Goal: Task Accomplishment & Management: Manage account settings

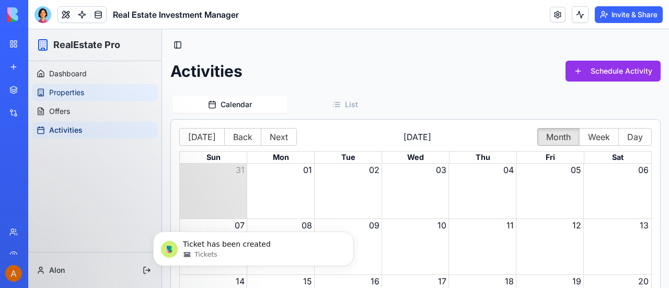
click at [63, 89] on span "Properties" at bounding box center [66, 92] width 35 height 10
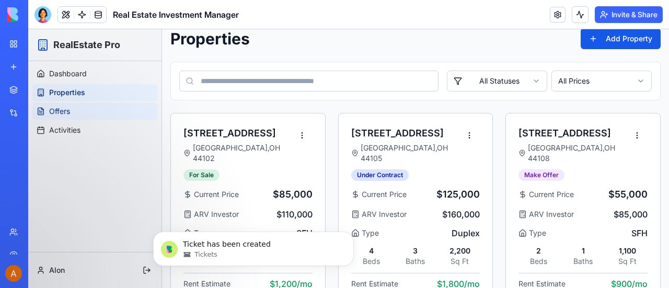
scroll to position [44, 0]
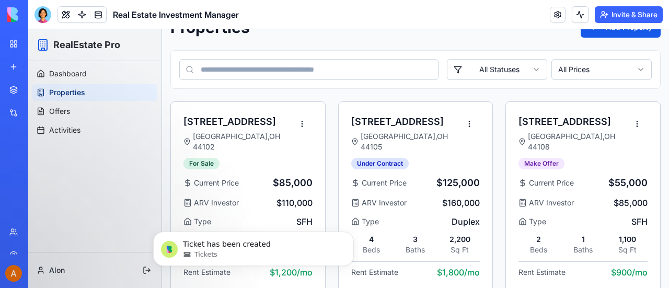
click at [338, 30] on div "Properties Add Property" at bounding box center [415, 27] width 490 height 21
click at [629, 122] on html "RealEstate Pro Dashboard Properties Offers Activities Alon Toggle Sidebar Prope…" at bounding box center [348, 142] width 641 height 315
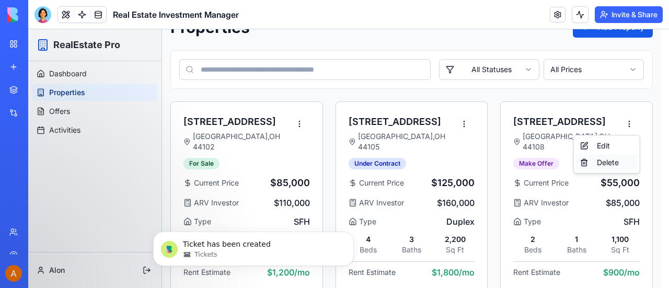
click at [609, 163] on div "Delete" at bounding box center [607, 162] width 62 height 17
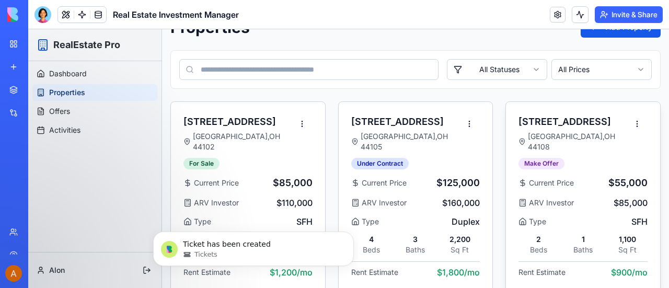
click at [586, 154] on div "[STREET_ADDRESS] Make Offer" at bounding box center [572, 141] width 108 height 55
click at [580, 261] on div "Rent Estimate $900 /mo" at bounding box center [582, 269] width 129 height 17
click at [597, 215] on div "Type SFH" at bounding box center [582, 221] width 129 height 13
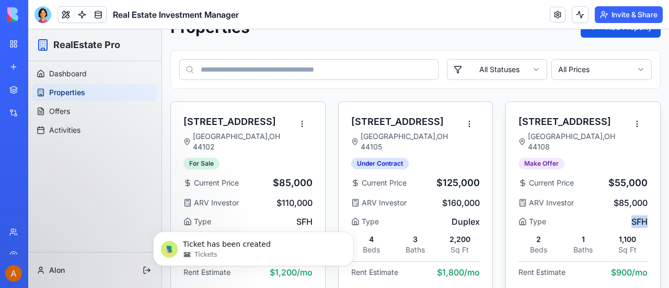
click at [596, 215] on div "Type SFH" at bounding box center [582, 221] width 129 height 13
click at [629, 127] on html "RealEstate Pro Dashboard Properties Offers Activities Alon Toggle Sidebar Prope…" at bounding box center [348, 142] width 641 height 315
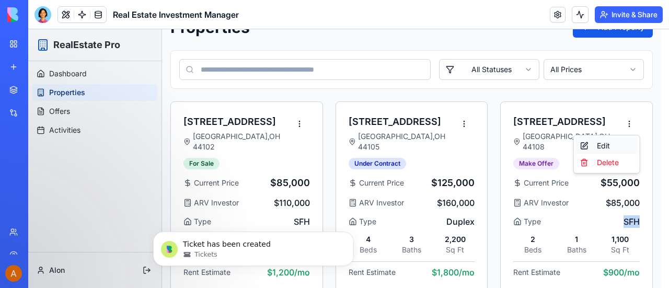
click at [605, 143] on div "Edit" at bounding box center [607, 145] width 62 height 17
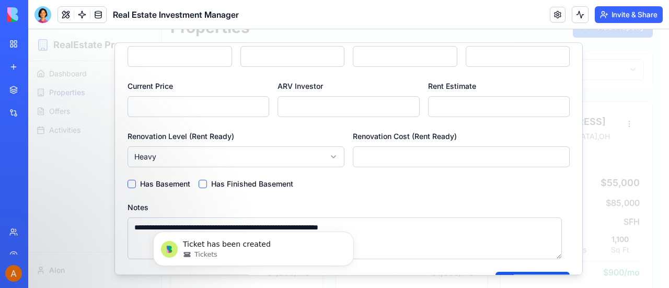
scroll to position [220, 0]
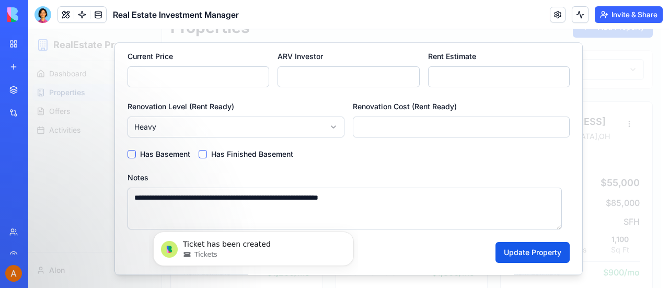
click at [550, 127] on input "*****" at bounding box center [461, 127] width 217 height 21
type input "*****"
click at [551, 122] on input "*****" at bounding box center [461, 127] width 217 height 21
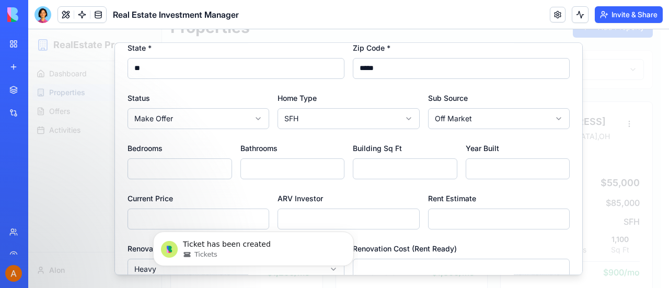
scroll to position [0, 0]
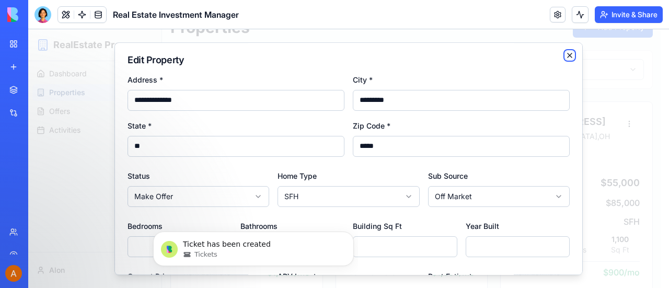
click at [565, 53] on icon "button" at bounding box center [569, 55] width 8 height 8
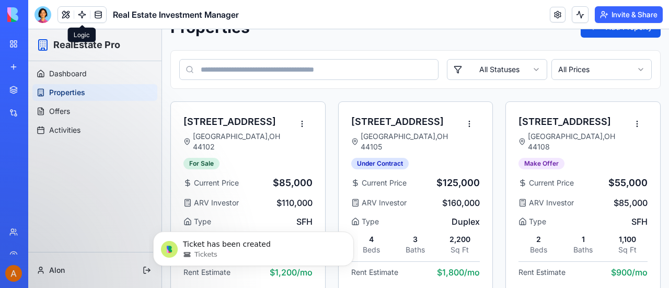
click at [82, 16] on link at bounding box center [82, 15] width 16 height 16
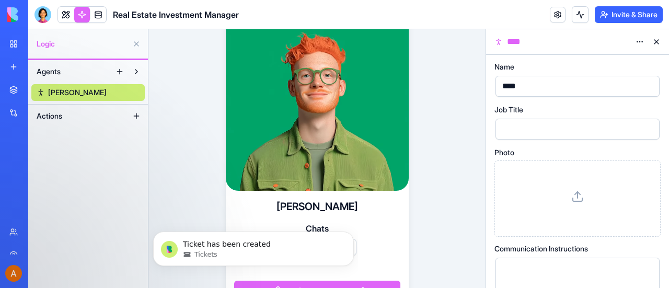
click at [53, 115] on span "Actions" at bounding box center [50, 116] width 26 height 10
click at [135, 115] on button at bounding box center [136, 116] width 17 height 17
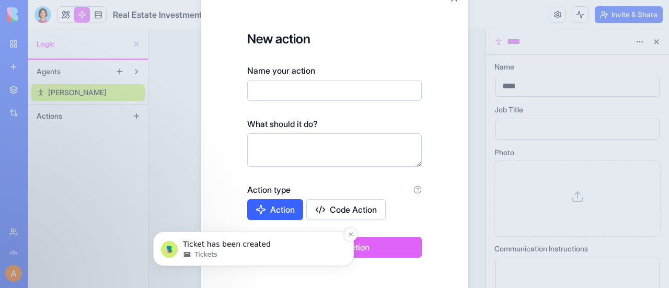
click at [206, 242] on p "Ticket has been created" at bounding box center [262, 244] width 158 height 10
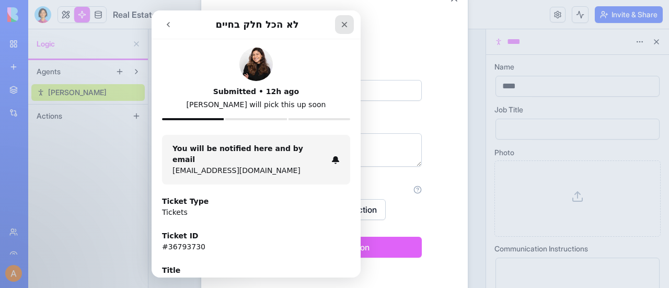
click at [343, 28] on icon "Close" at bounding box center [344, 24] width 8 height 8
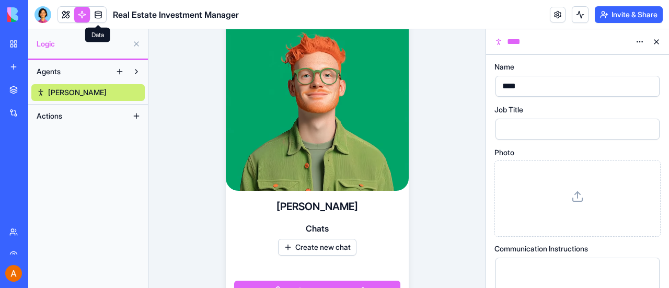
click at [98, 16] on link at bounding box center [98, 15] width 16 height 16
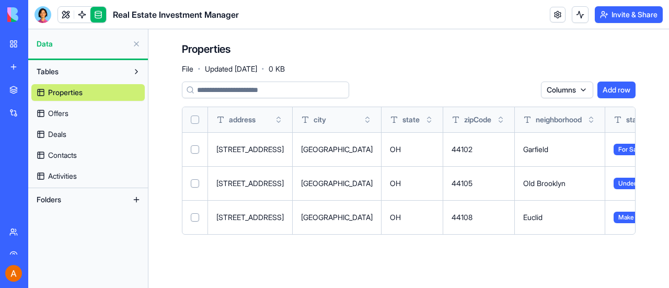
click at [54, 135] on span "Deals" at bounding box center [57, 134] width 18 height 10
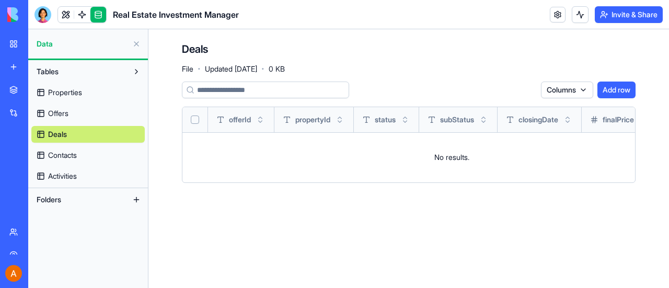
click at [624, 91] on button "Add row" at bounding box center [616, 90] width 38 height 17
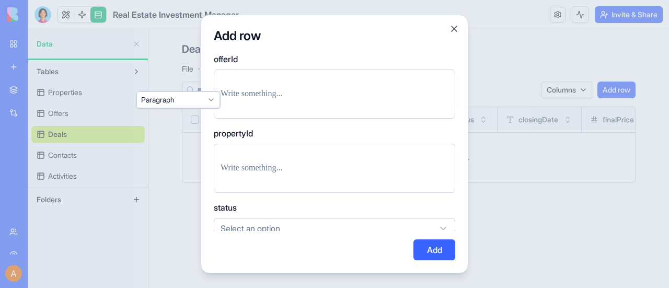
click at [274, 93] on p at bounding box center [335, 94] width 228 height 15
click at [456, 28] on button "Close" at bounding box center [454, 29] width 10 height 10
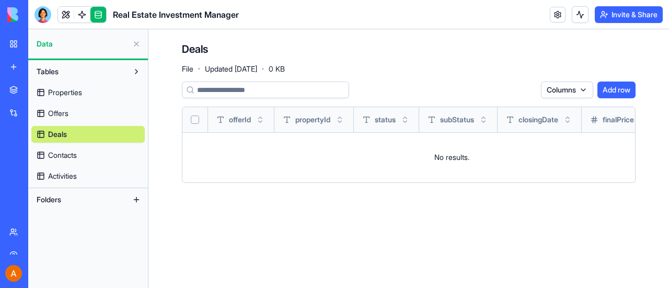
click at [57, 155] on span "Contacts" at bounding box center [62, 155] width 29 height 10
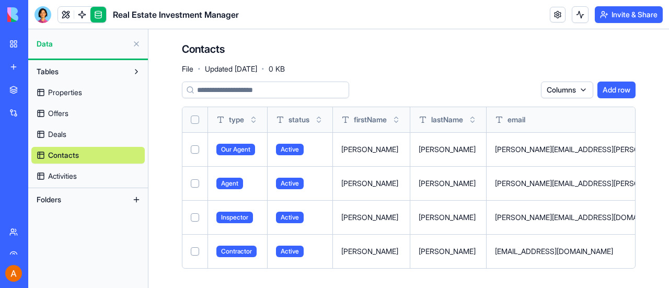
click at [255, 124] on button "Toggle sort" at bounding box center [253, 119] width 10 height 10
click at [254, 120] on button "Toggle sort" at bounding box center [253, 119] width 10 height 10
click at [627, 90] on button "Add row" at bounding box center [616, 90] width 38 height 17
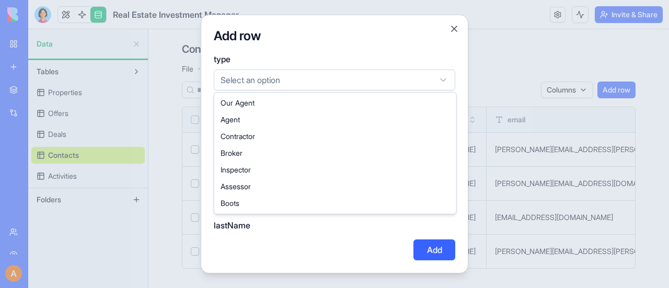
click at [444, 77] on body "BETA My Workspace New app Marketplace Integrations Recent Real Estate Investmen…" at bounding box center [334, 144] width 669 height 288
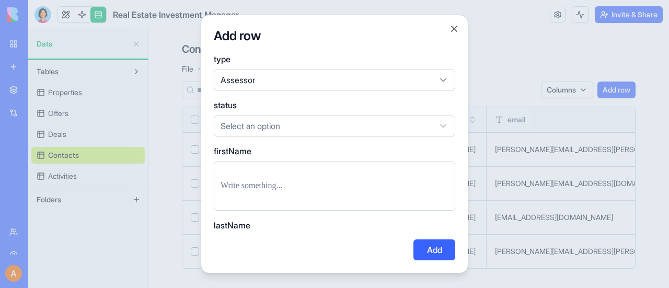
click at [432, 252] on button "Add" at bounding box center [434, 249] width 42 height 21
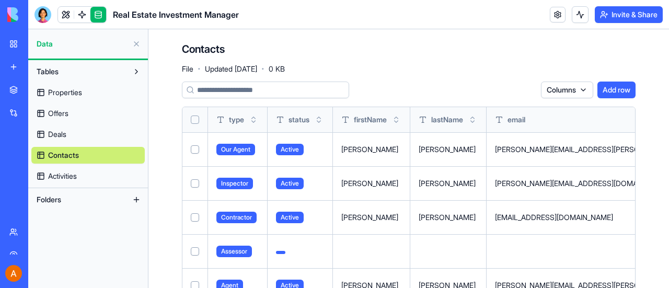
click at [192, 255] on td at bounding box center [195, 251] width 26 height 34
click at [193, 248] on button "Select row" at bounding box center [195, 251] width 8 height 8
click at [571, 92] on html "BETA My Workspace New app Marketplace Integrations Recent Real Estate Investmen…" at bounding box center [334, 144] width 669 height 288
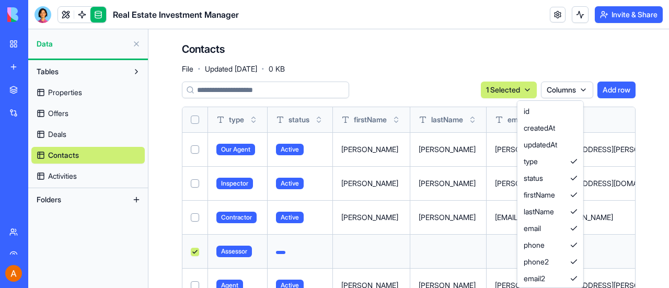
click at [571, 92] on html "BETA My Workspace New app Marketplace Integrations Recent Real Estate Investmen…" at bounding box center [334, 144] width 669 height 288
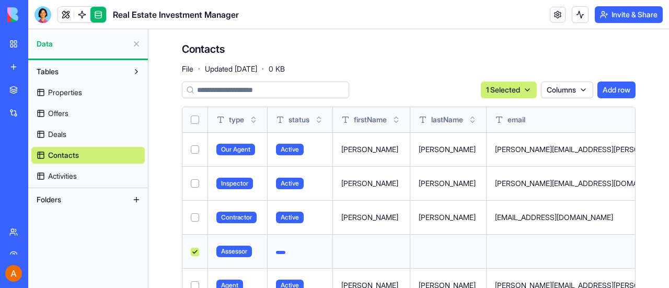
click at [0, 0] on button at bounding box center [0, 0] width 0 height 0
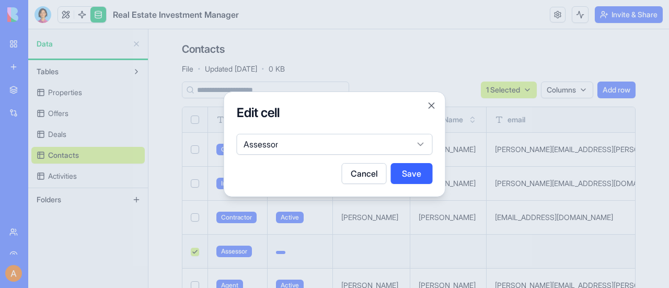
click at [411, 171] on button "Save" at bounding box center [412, 173] width 42 height 21
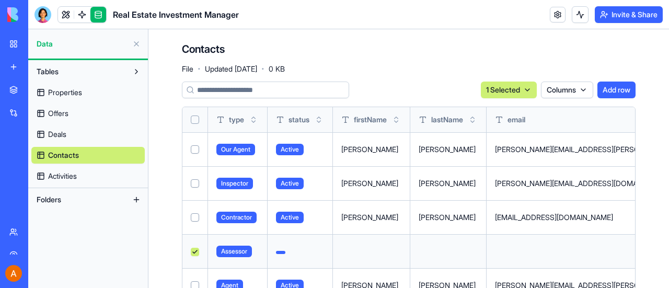
click at [0, 0] on button at bounding box center [0, 0] width 0 height 0
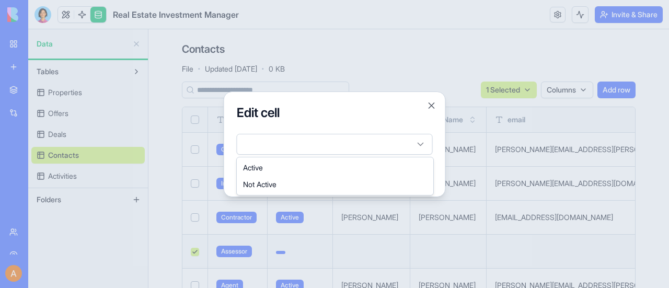
click at [422, 145] on body "BETA My Workspace New app Marketplace Integrations Recent Real Estate Investmen…" at bounding box center [334, 144] width 669 height 288
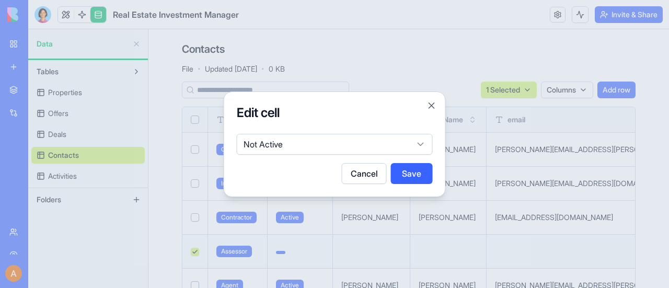
click at [416, 179] on button "Save" at bounding box center [412, 173] width 42 height 21
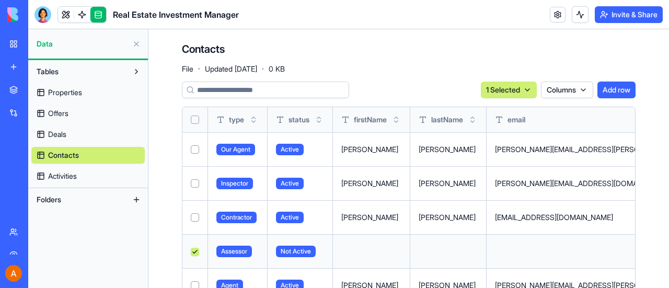
click at [0, 0] on button at bounding box center [0, 0] width 0 height 0
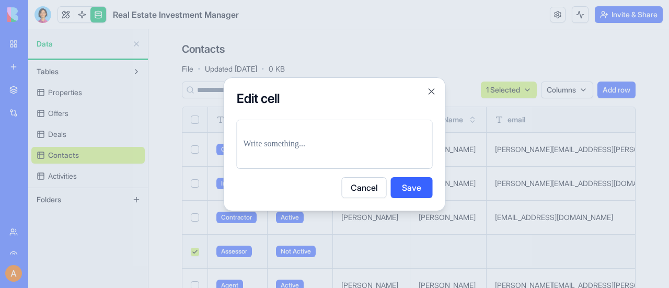
drag, startPoint x: 430, startPoint y: 93, endPoint x: 13, endPoint y: 272, distance: 453.2
click at [13, 272] on div at bounding box center [334, 144] width 669 height 288
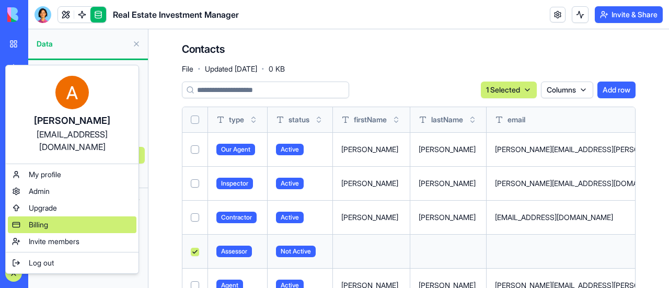
click at [73, 216] on div "Billing" at bounding box center [72, 224] width 129 height 17
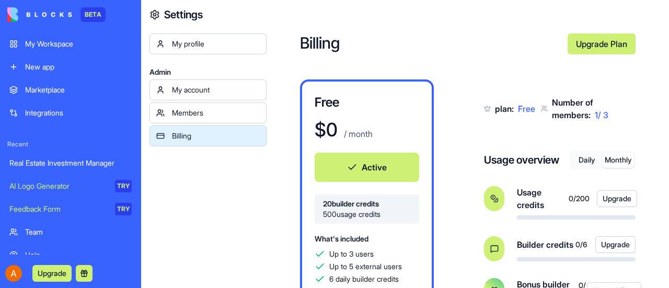
click at [614, 163] on button "Monthly" at bounding box center [617, 160] width 31 height 15
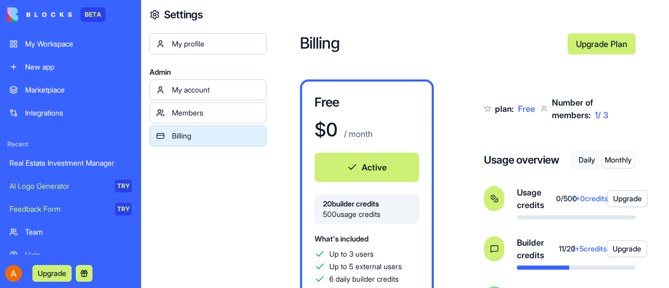
click at [182, 113] on div "Members" at bounding box center [216, 113] width 88 height 10
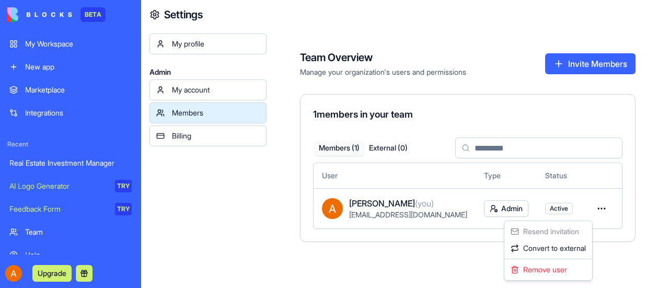
click at [587, 207] on html "BETA My Workspace New app Marketplace Integrations Recent Real Estate Investmen…" at bounding box center [334, 144] width 669 height 288
click at [532, 211] on html "BETA My Workspace New app Marketplace Integrations Recent Real Estate Investmen…" at bounding box center [334, 144] width 669 height 288
click at [550, 211] on span "Active" at bounding box center [559, 208] width 18 height 8
click at [487, 205] on html "BETA My Workspace New app Marketplace Integrations Recent Real Estate Investmen…" at bounding box center [334, 144] width 669 height 288
click at [246, 184] on html "BETA My Workspace New app Marketplace Integrations Recent Real Estate Investmen…" at bounding box center [334, 144] width 669 height 288
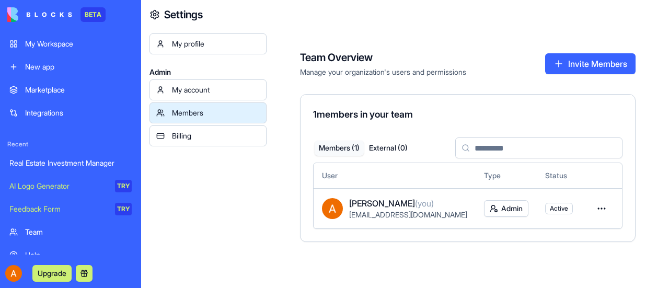
click at [190, 45] on div "My profile" at bounding box center [216, 44] width 88 height 10
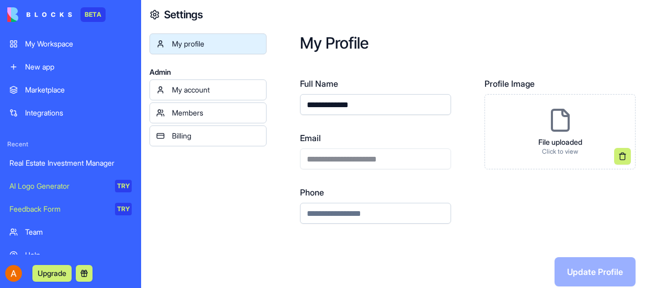
click at [183, 223] on div "My profile Admin My account Members Billing" at bounding box center [207, 177] width 117 height 288
click at [56, 274] on button "Upgrade" at bounding box center [51, 273] width 39 height 17
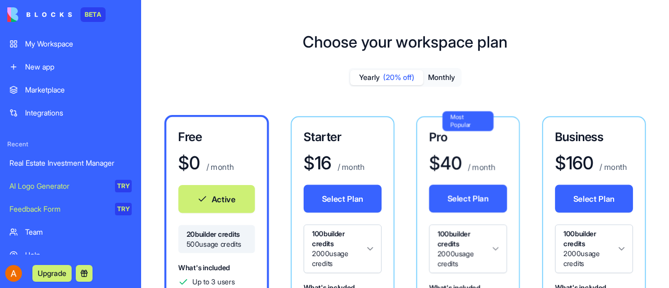
click at [56, 274] on button "Upgrade" at bounding box center [51, 273] width 39 height 17
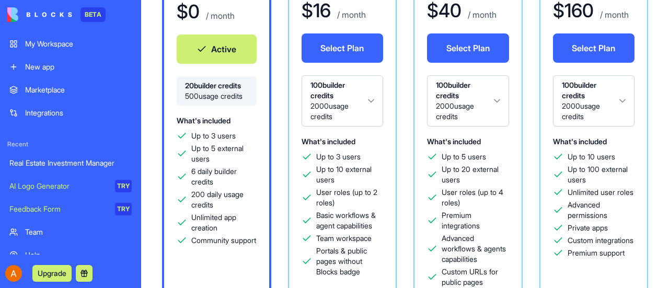
scroll to position [167, 0]
